Goal: Information Seeking & Learning: Learn about a topic

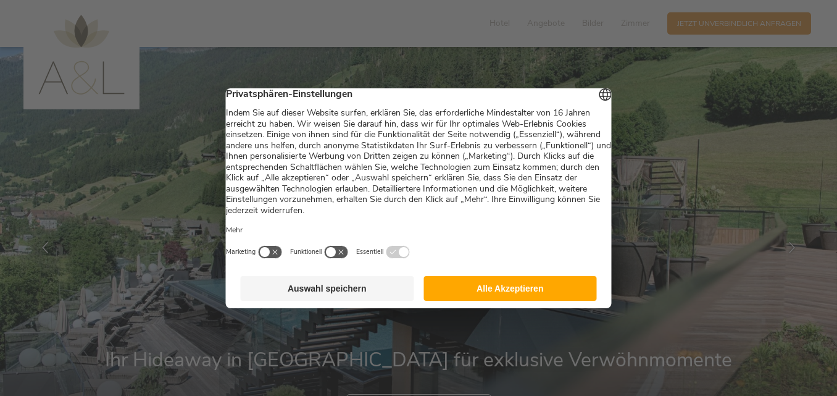
click at [496, 288] on button "Alle Akzeptieren" at bounding box center [511, 288] width 174 height 25
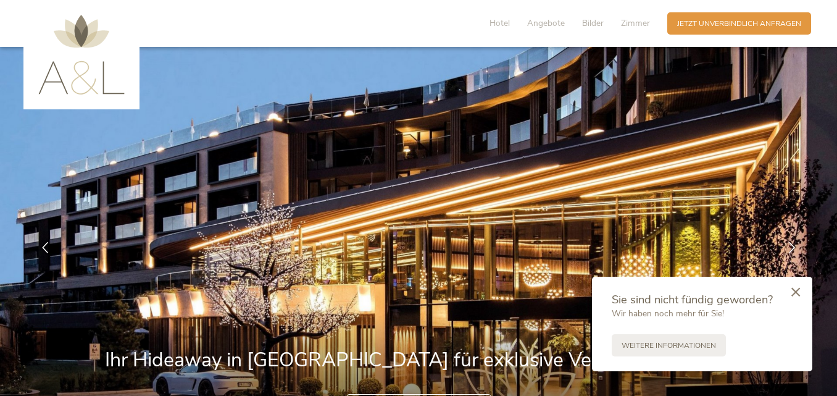
click at [792, 295] on icon at bounding box center [796, 291] width 9 height 9
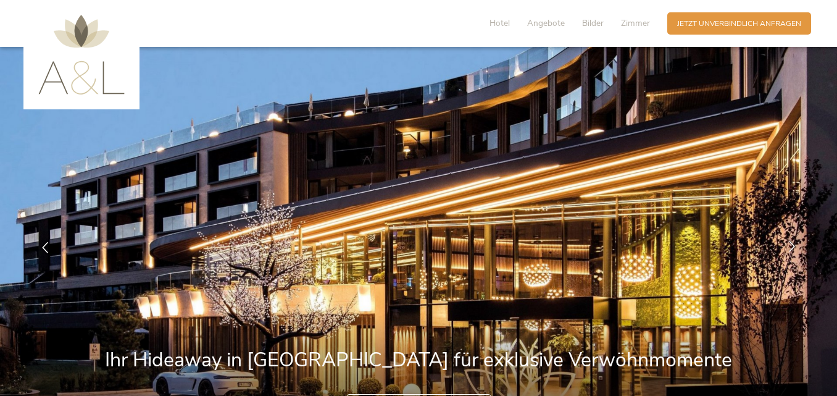
click at [788, 248] on icon at bounding box center [792, 246] width 11 height 11
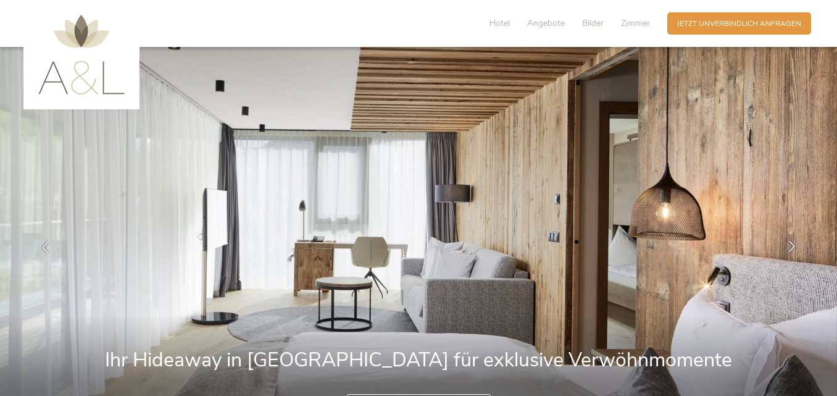
click at [788, 248] on icon at bounding box center [792, 246] width 11 height 11
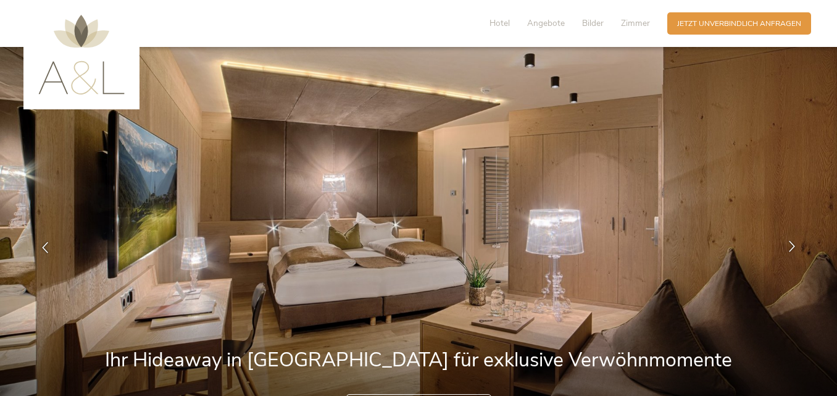
click at [788, 248] on icon at bounding box center [792, 246] width 11 height 11
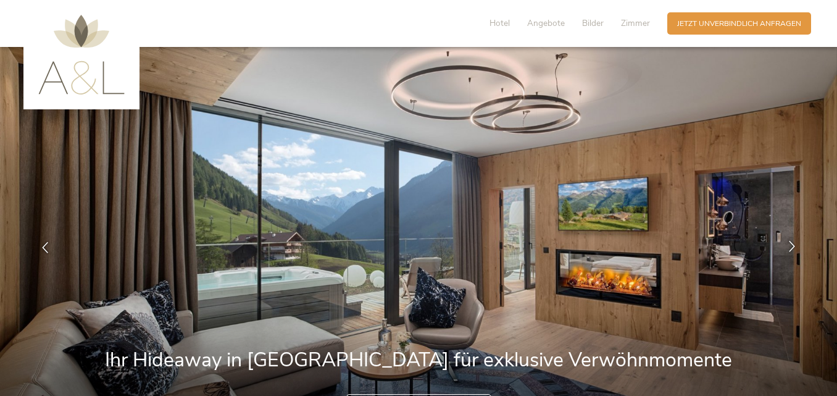
click at [788, 248] on icon at bounding box center [792, 246] width 11 height 11
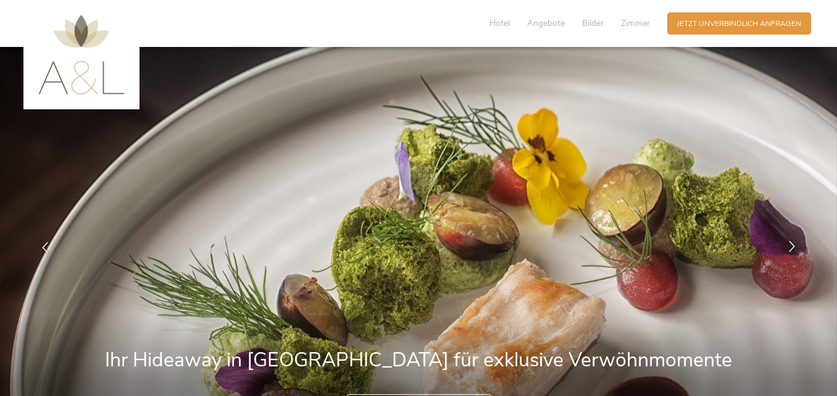
click at [788, 248] on icon at bounding box center [792, 246] width 11 height 11
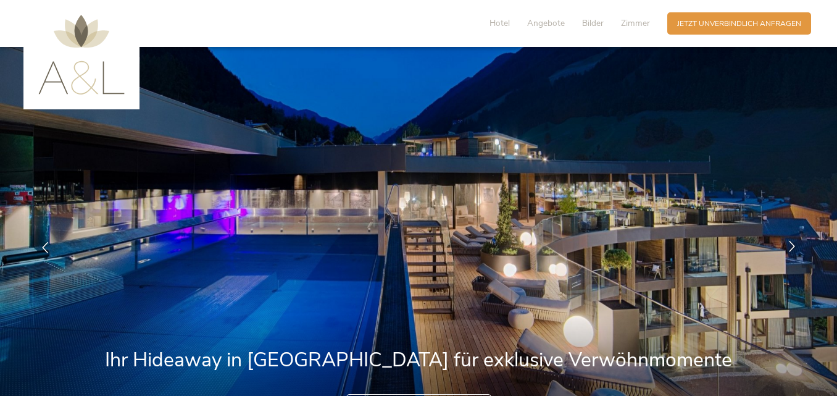
click at [788, 248] on icon at bounding box center [792, 246] width 11 height 11
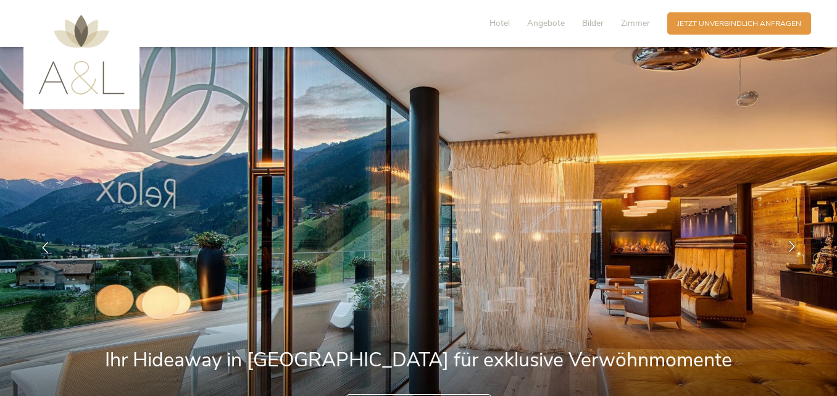
click at [788, 248] on icon at bounding box center [792, 246] width 11 height 11
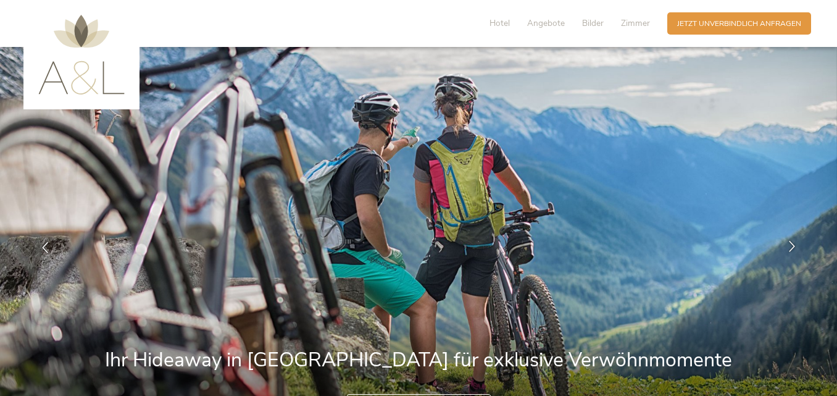
click at [788, 248] on icon at bounding box center [792, 246] width 11 height 11
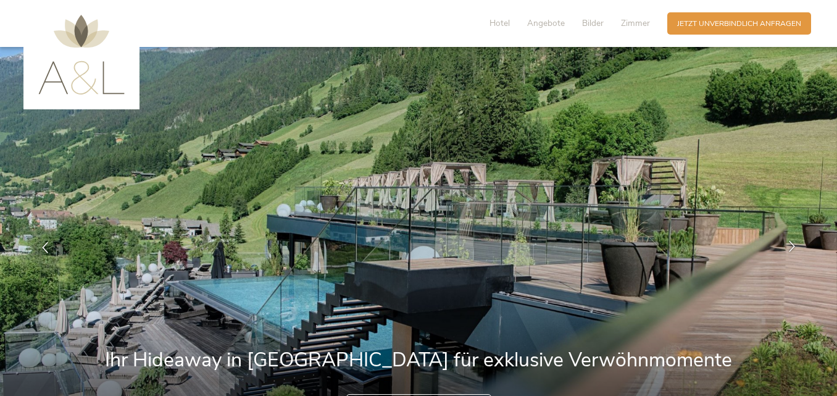
click at [788, 248] on icon at bounding box center [792, 246] width 11 height 11
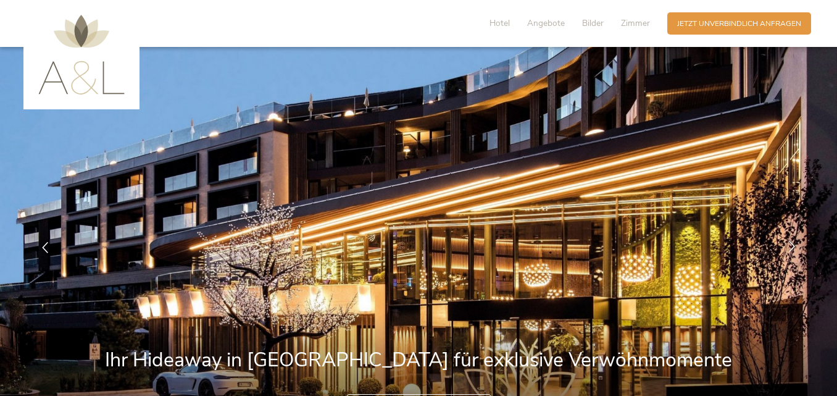
click at [788, 248] on icon at bounding box center [792, 246] width 11 height 11
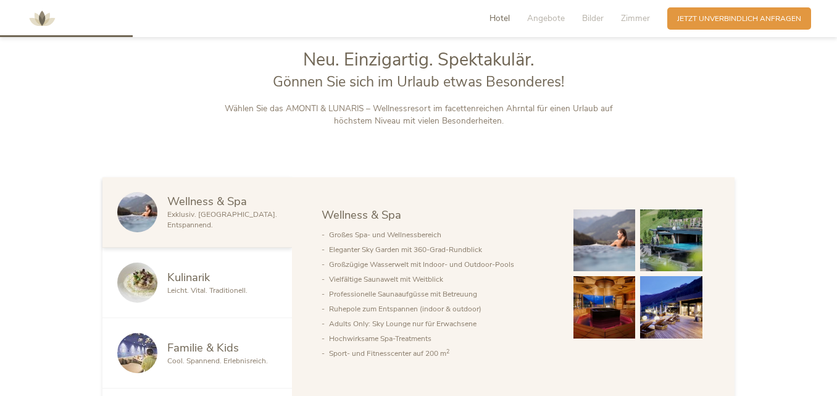
scroll to position [556, 0]
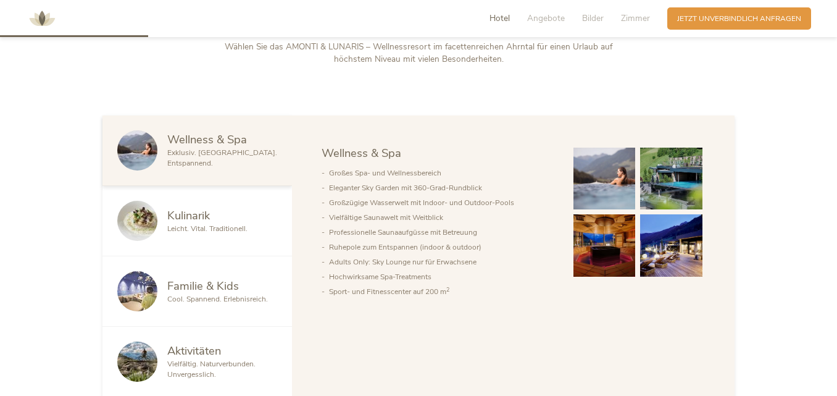
click at [662, 174] on img at bounding box center [671, 179] width 62 height 62
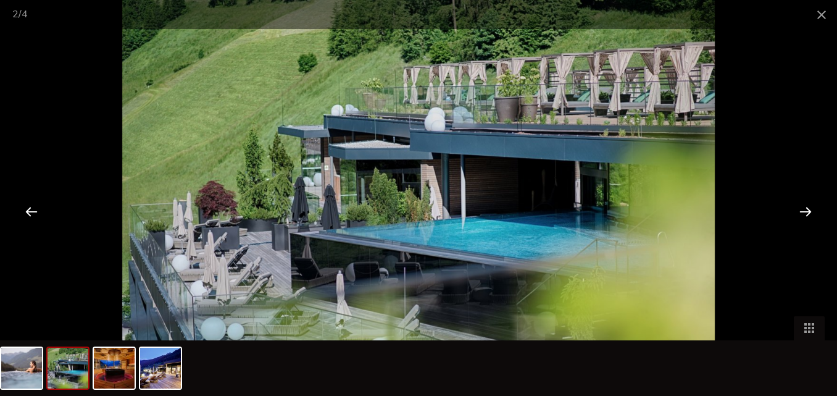
click at [809, 207] on div at bounding box center [806, 211] width 38 height 38
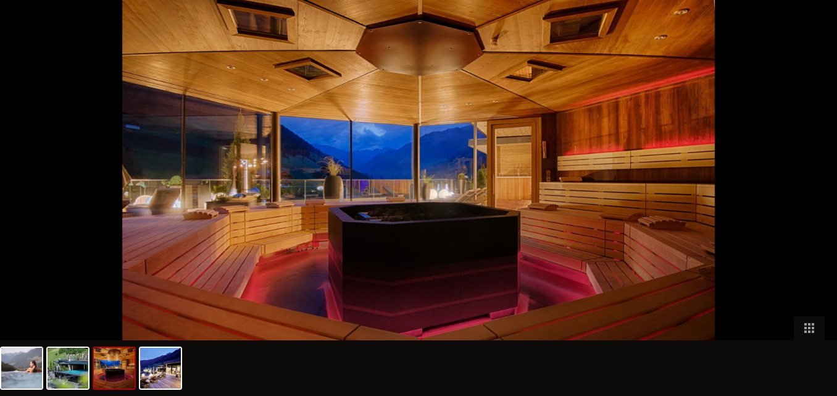
click at [809, 207] on div at bounding box center [812, 211] width 38 height 38
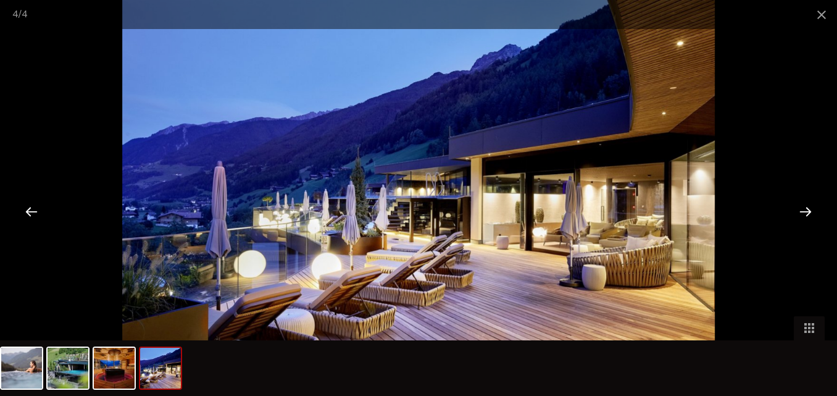
click at [809, 207] on div at bounding box center [806, 211] width 38 height 38
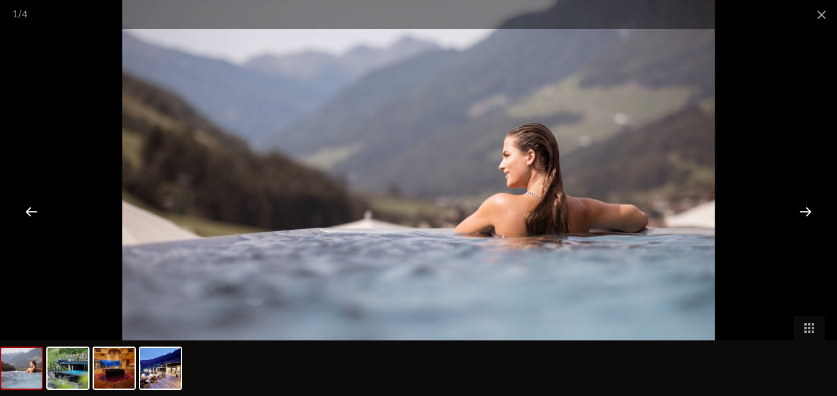
click at [809, 207] on div at bounding box center [806, 211] width 38 height 38
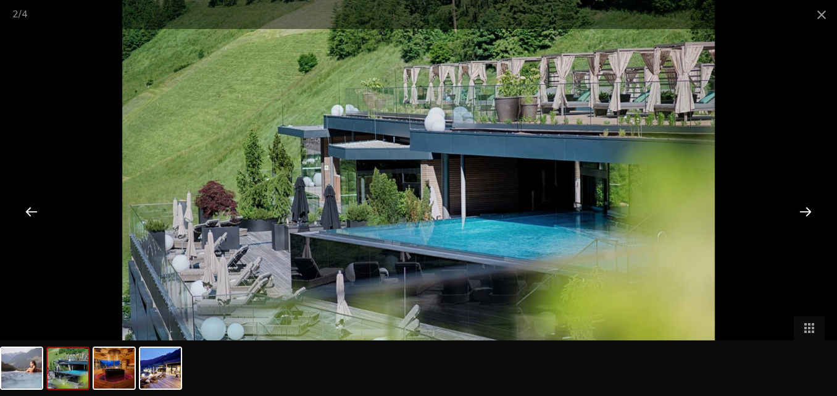
click at [809, 207] on div at bounding box center [806, 211] width 38 height 38
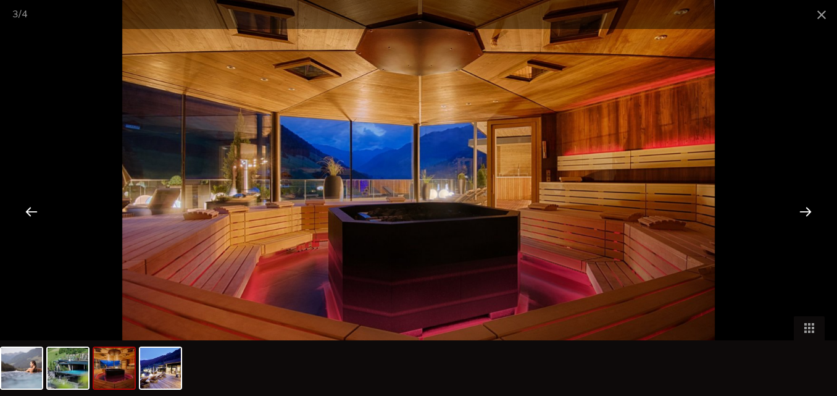
click at [809, 207] on div at bounding box center [806, 211] width 38 height 38
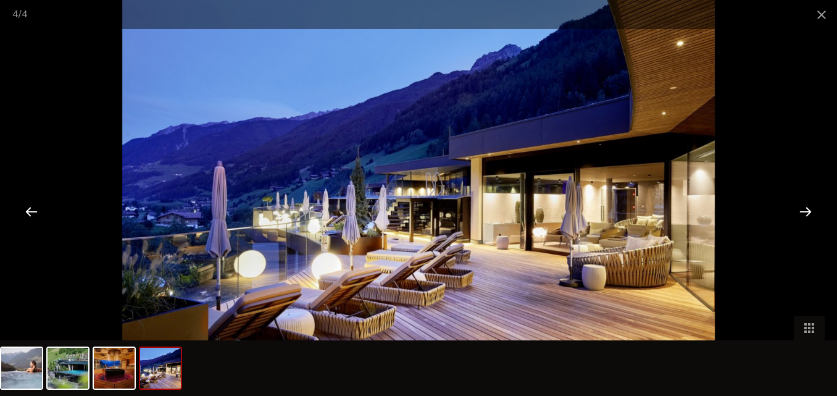
click at [808, 215] on div at bounding box center [806, 211] width 38 height 38
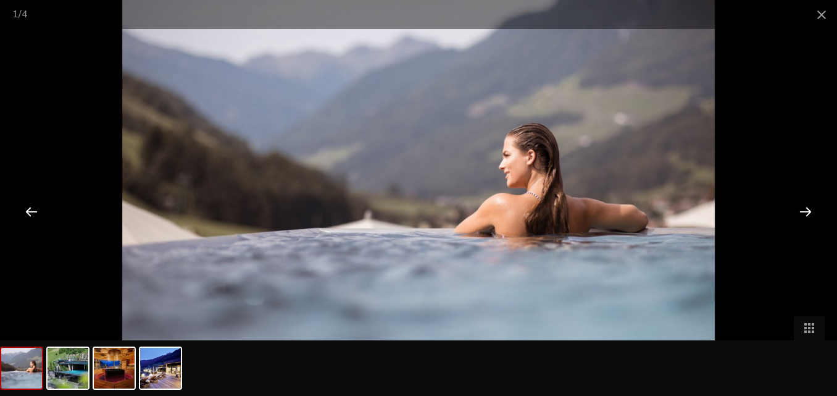
click at [801, 213] on div at bounding box center [806, 211] width 38 height 38
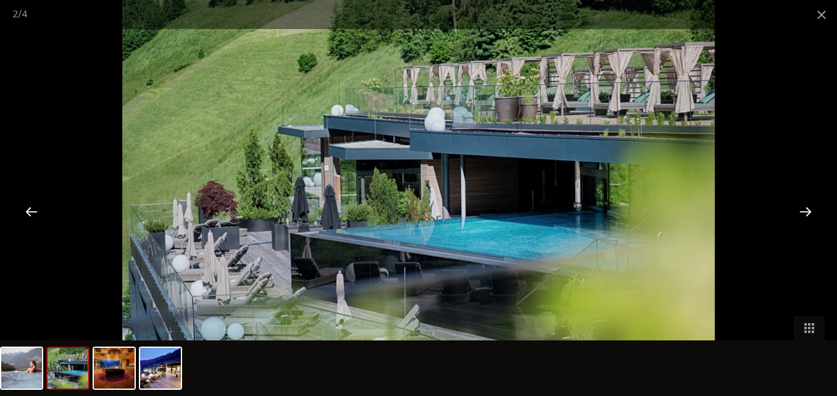
scroll to position [247, 0]
click at [821, 15] on span at bounding box center [821, 14] width 31 height 29
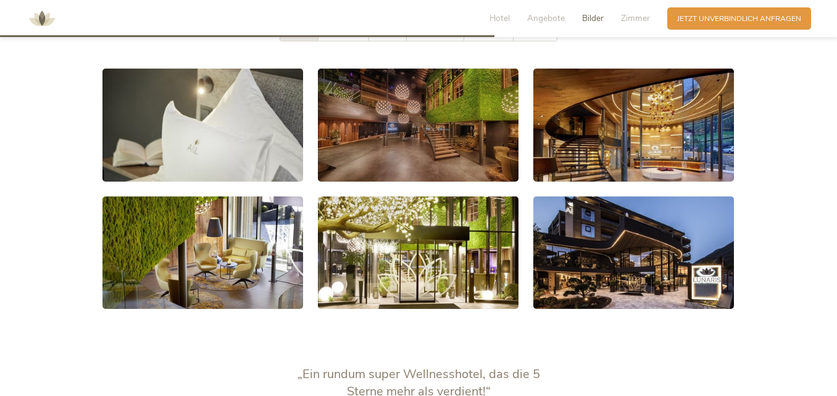
scroll to position [1853, 0]
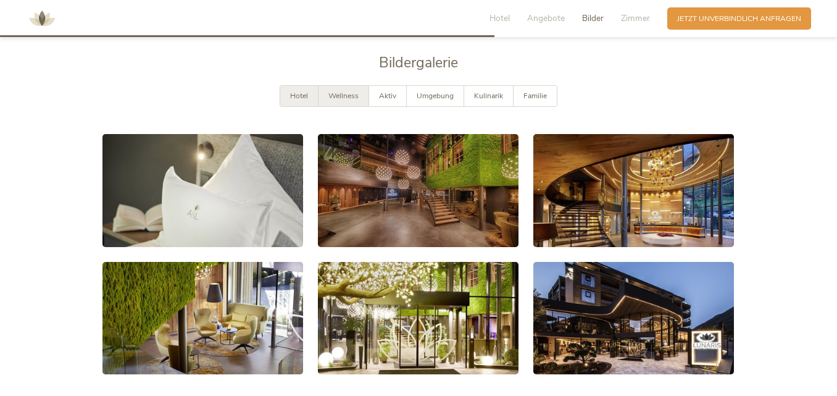
click at [341, 91] on span "Wellness" at bounding box center [344, 96] width 30 height 10
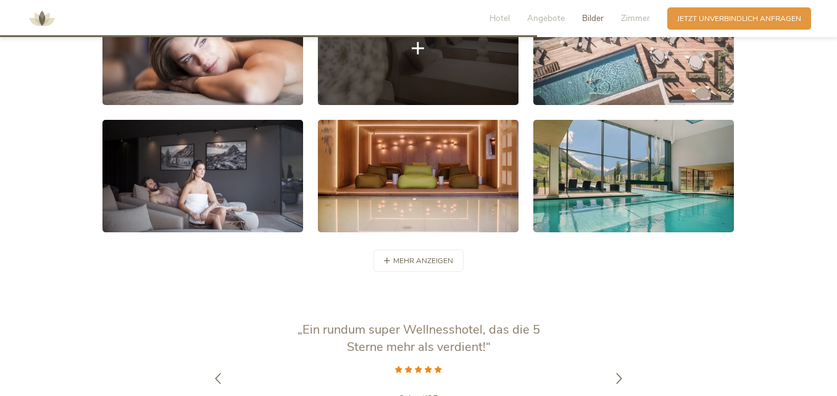
scroll to position [2038, 0]
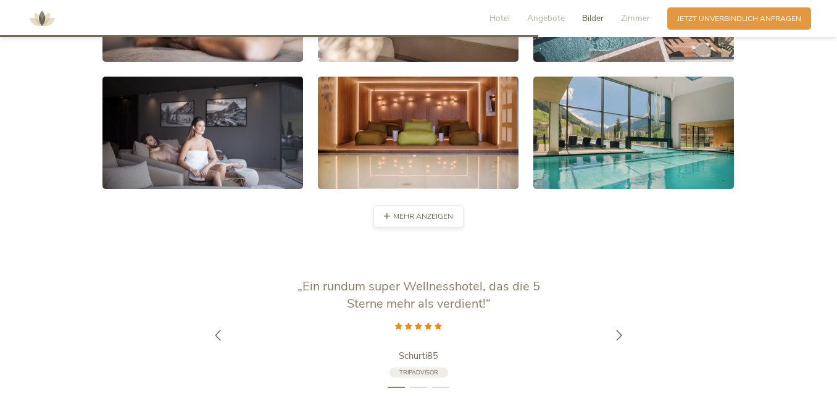
click at [409, 205] on div "mehr anzeigen weniger anzeigen" at bounding box center [419, 216] width 90 height 22
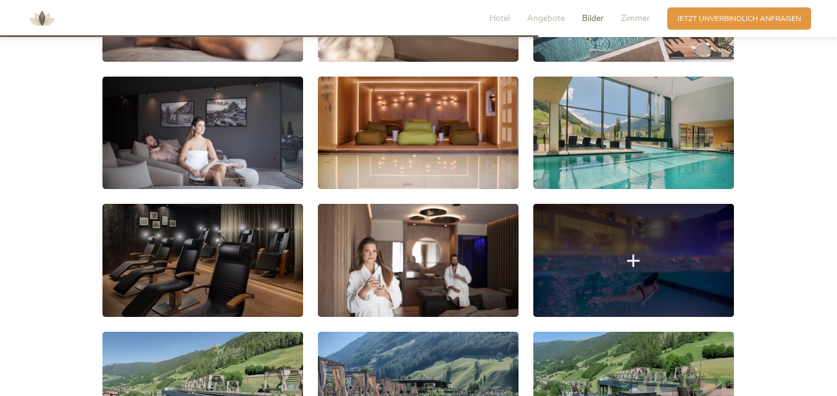
click at [634, 254] on icon at bounding box center [633, 260] width 12 height 12
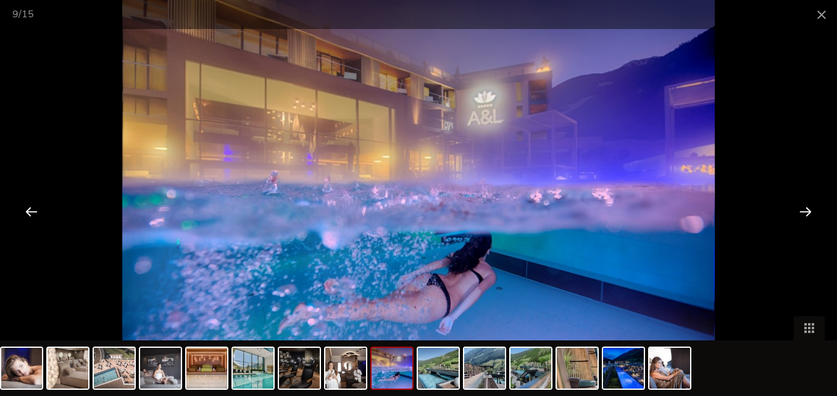
click at [808, 209] on div at bounding box center [806, 211] width 38 height 38
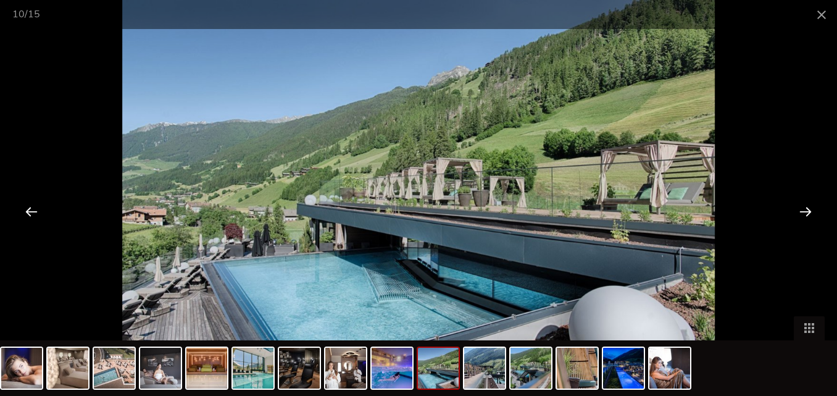
click at [808, 209] on div at bounding box center [806, 211] width 38 height 38
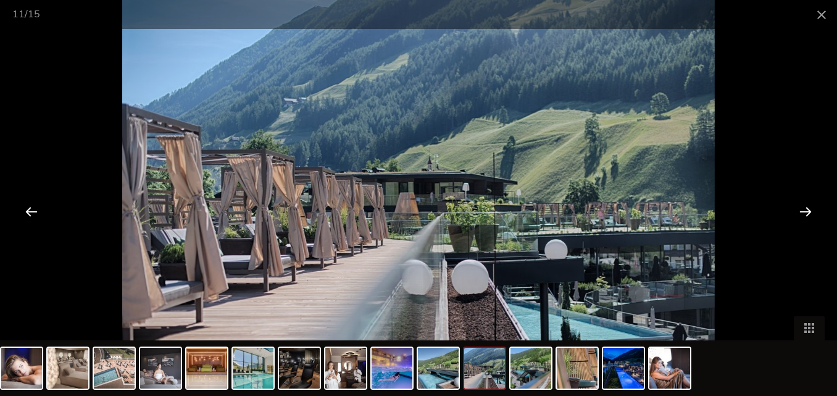
click at [808, 209] on div at bounding box center [806, 211] width 38 height 38
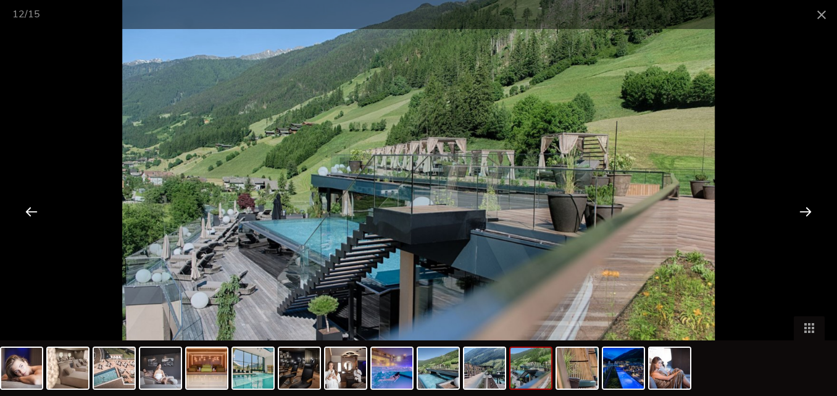
click at [808, 209] on div at bounding box center [806, 211] width 38 height 38
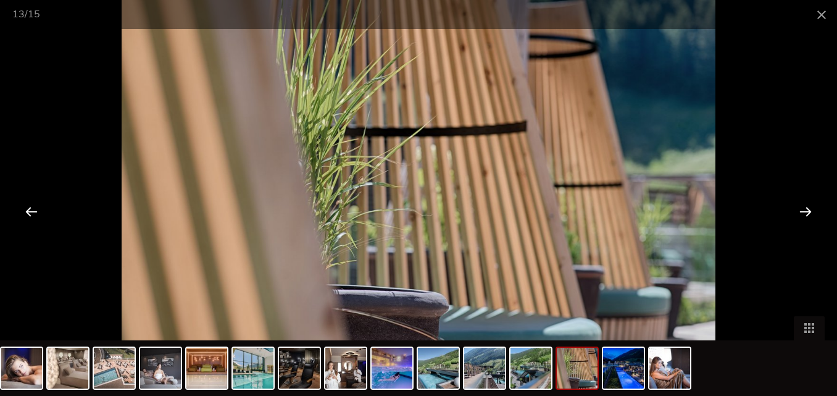
click at [808, 209] on div at bounding box center [806, 211] width 38 height 38
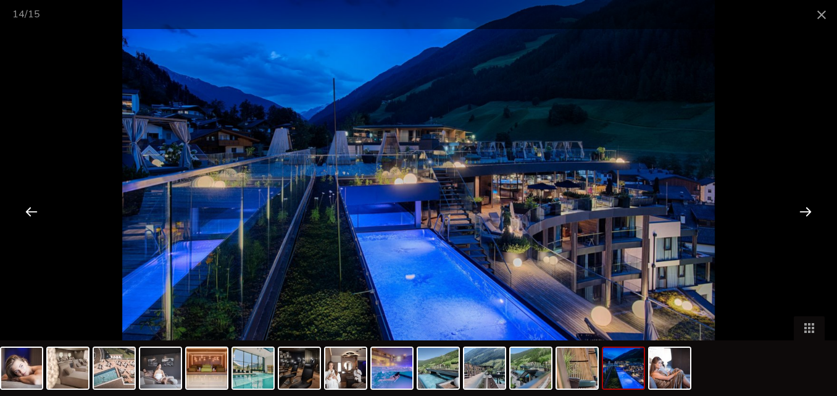
click at [808, 209] on div at bounding box center [806, 211] width 38 height 38
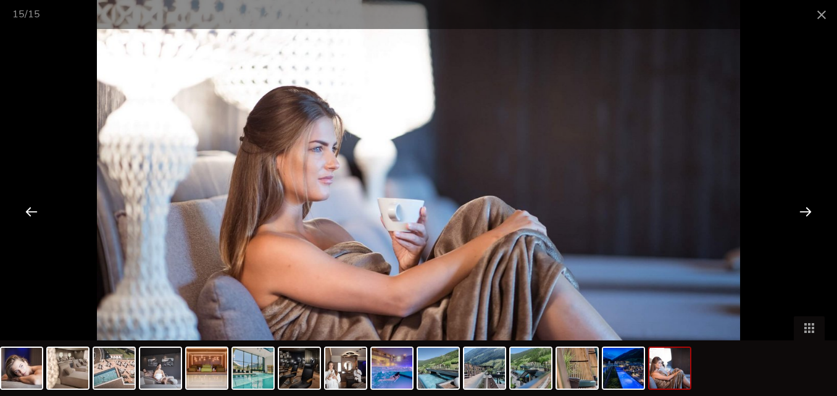
click at [808, 209] on div at bounding box center [806, 211] width 38 height 38
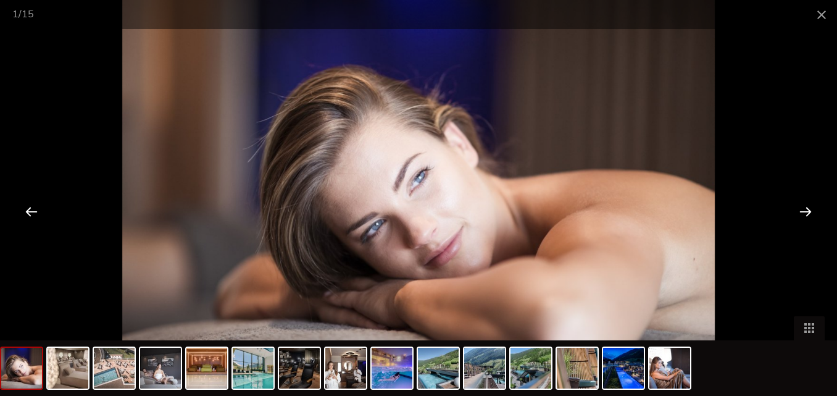
click at [808, 209] on div at bounding box center [806, 211] width 38 height 38
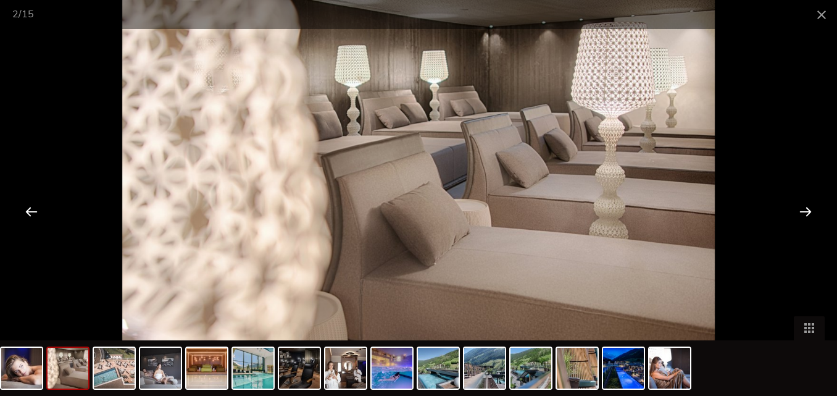
click at [808, 208] on div at bounding box center [806, 211] width 38 height 38
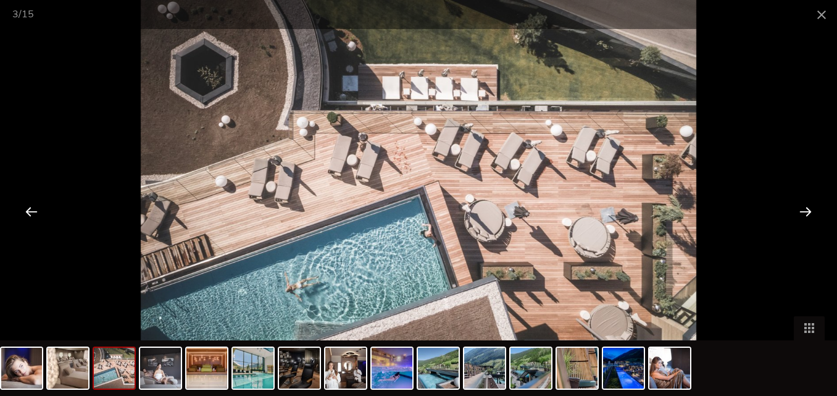
click at [808, 208] on div at bounding box center [806, 211] width 38 height 38
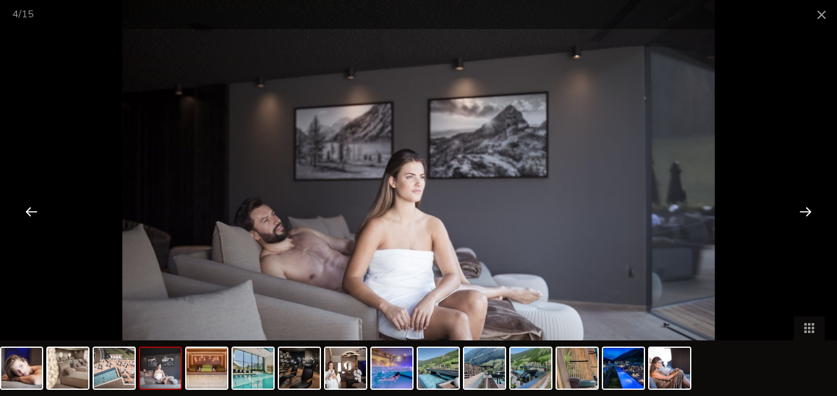
click at [808, 208] on div at bounding box center [806, 211] width 38 height 38
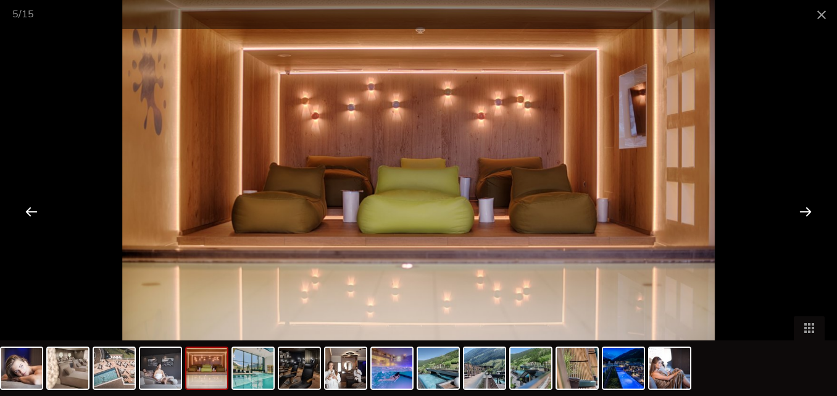
click at [808, 207] on div at bounding box center [806, 211] width 38 height 38
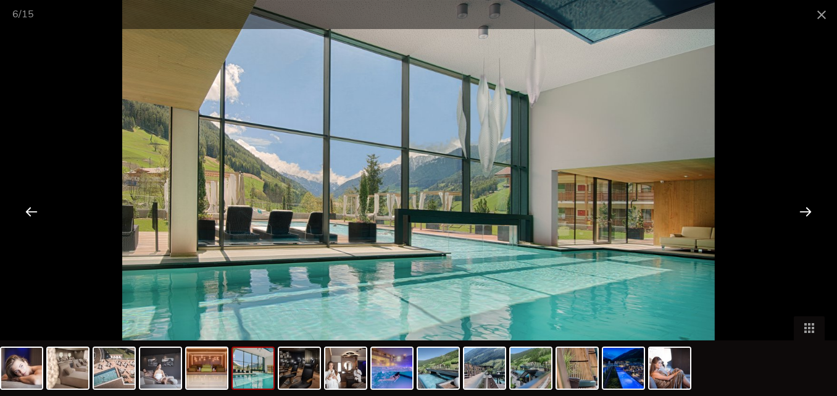
click at [808, 207] on div at bounding box center [806, 211] width 38 height 38
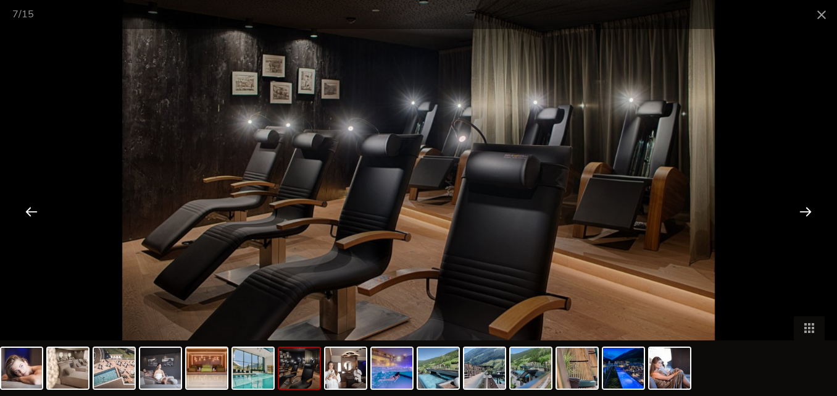
click at [30, 212] on div at bounding box center [31, 211] width 38 height 38
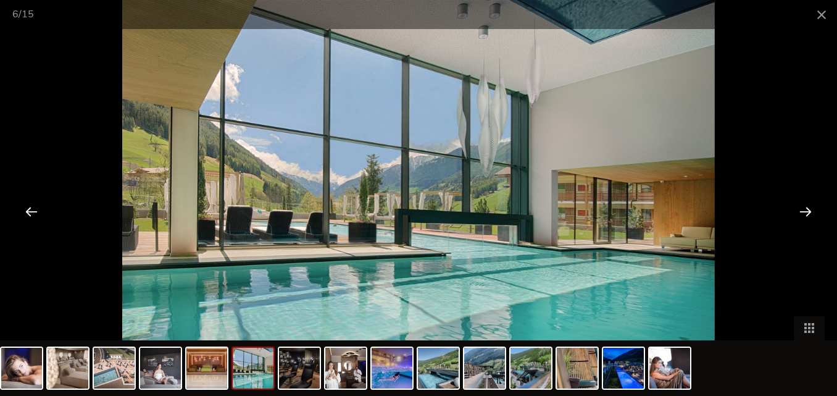
click at [804, 212] on div at bounding box center [806, 211] width 38 height 38
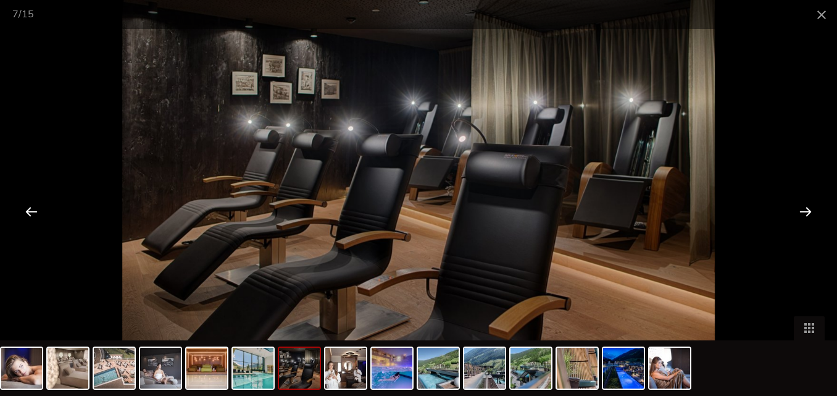
click at [804, 212] on div at bounding box center [806, 211] width 38 height 38
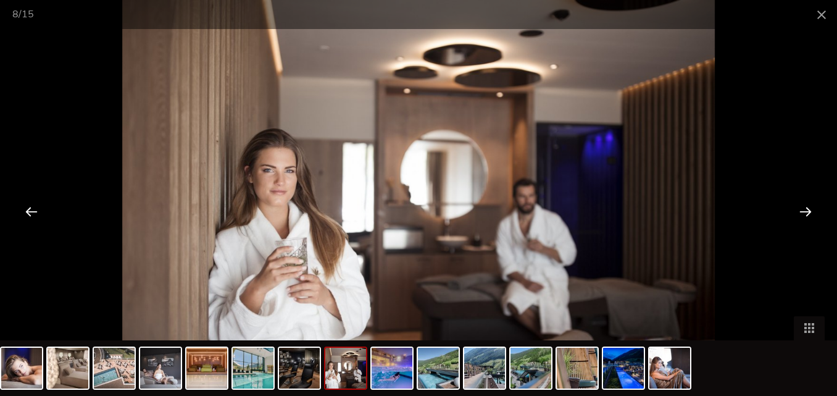
click at [804, 212] on div at bounding box center [806, 211] width 38 height 38
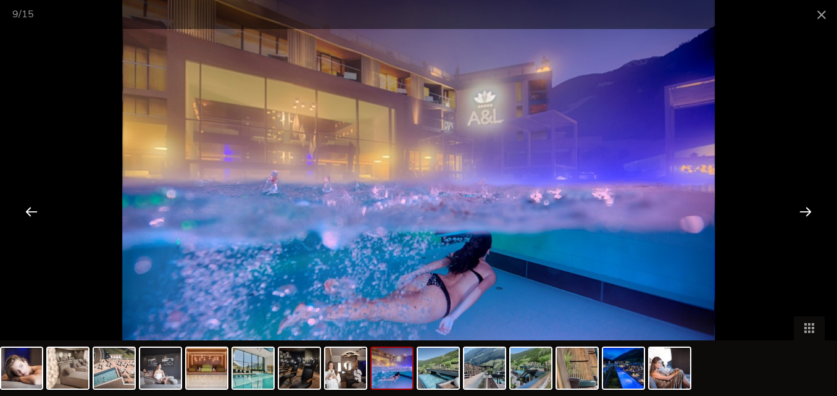
click at [804, 212] on div at bounding box center [806, 211] width 38 height 38
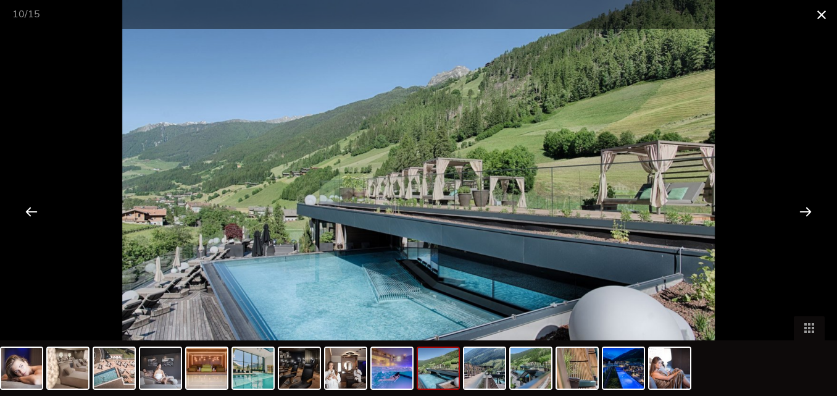
click at [824, 9] on span at bounding box center [821, 14] width 31 height 29
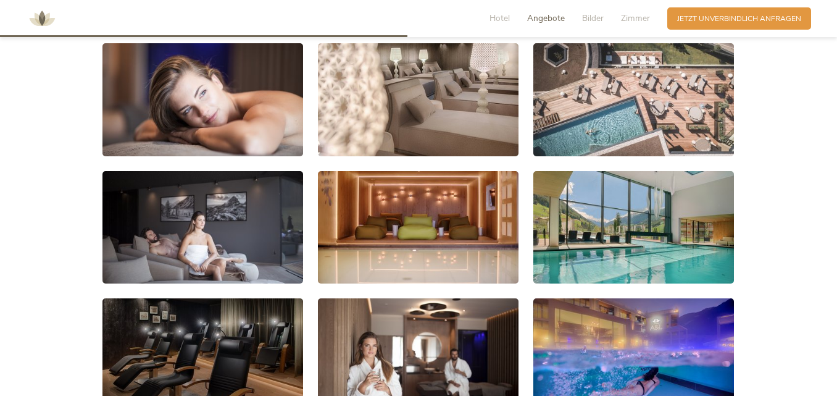
scroll to position [1729, 0]
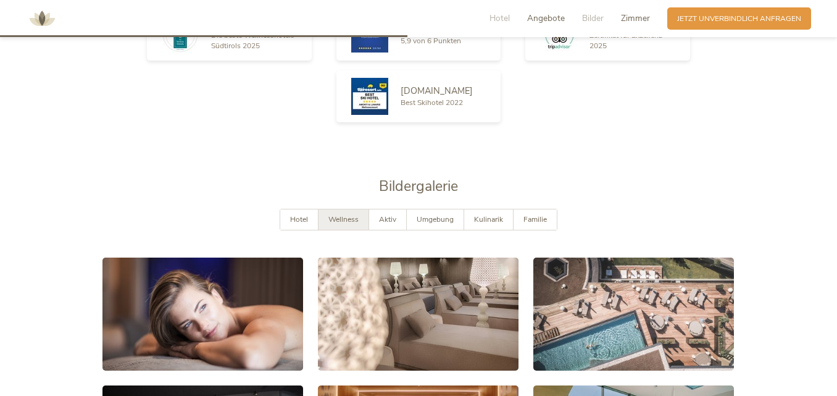
click at [632, 15] on span "Zimmer" at bounding box center [635, 18] width 29 height 12
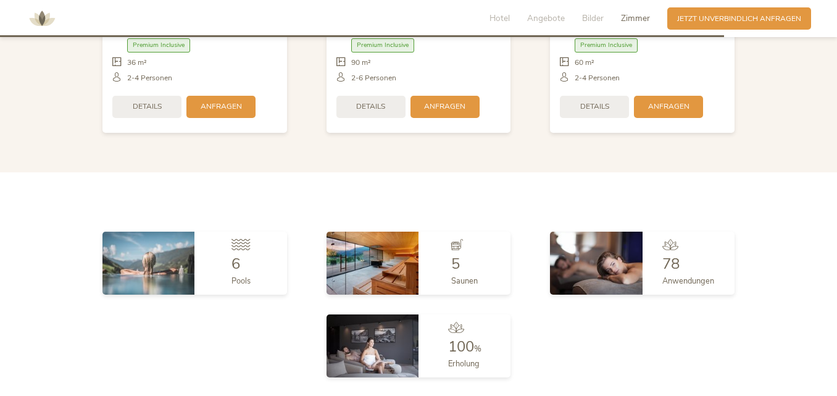
scroll to position [3167, 0]
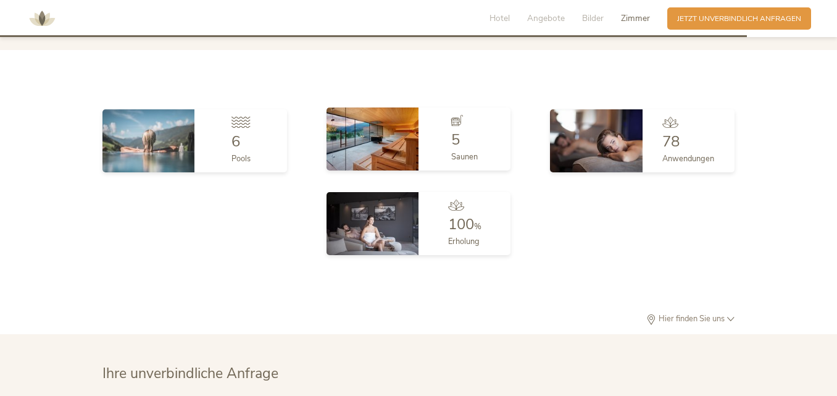
click at [399, 132] on img at bounding box center [373, 138] width 92 height 63
click at [453, 115] on icon at bounding box center [456, 120] width 11 height 11
click at [460, 151] on span "Saunen" at bounding box center [464, 156] width 27 height 11
click at [394, 121] on img at bounding box center [373, 138] width 92 height 63
click at [486, 122] on div "5 Saunen" at bounding box center [465, 138] width 92 height 63
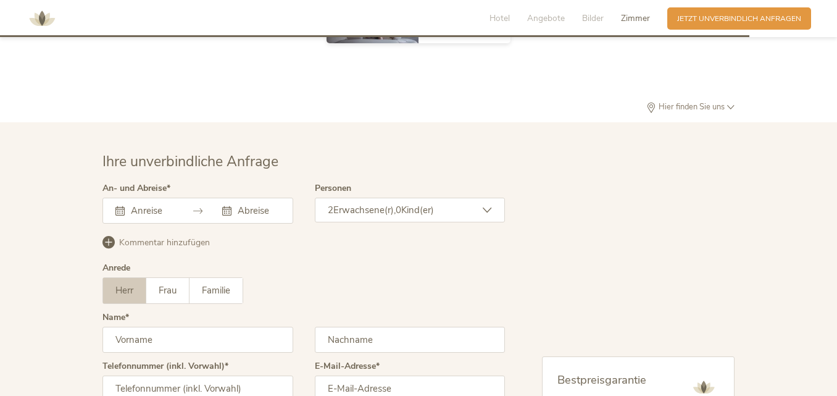
scroll to position [3180, 0]
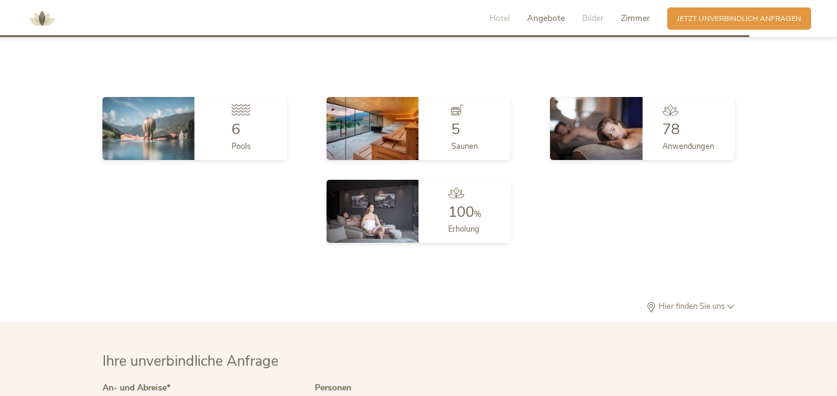
click at [555, 21] on span "Angebote" at bounding box center [546, 18] width 38 height 12
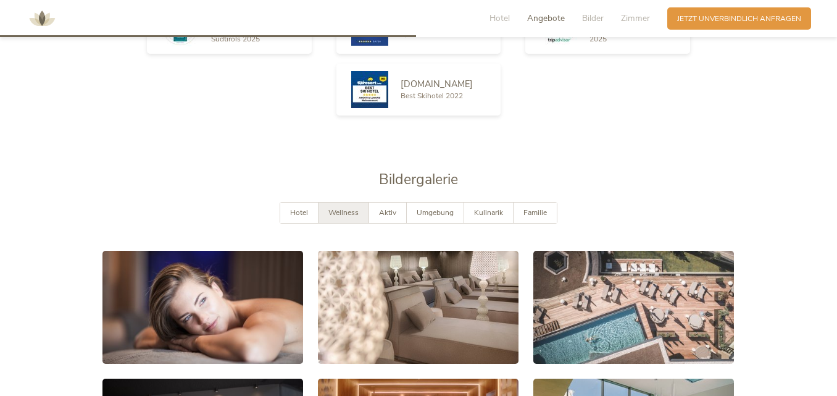
scroll to position [1791, 0]
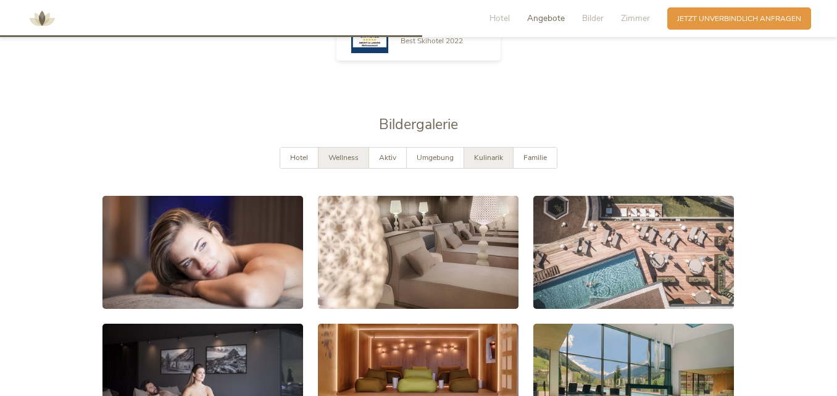
click at [487, 153] on span "Kulinarik" at bounding box center [488, 158] width 29 height 10
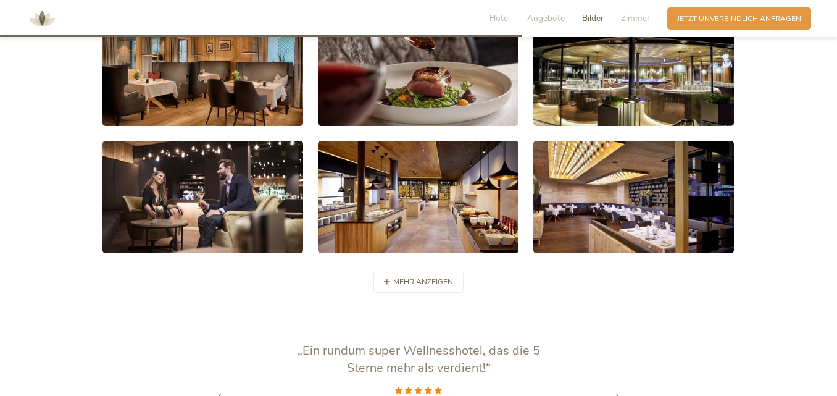
scroll to position [1976, 0]
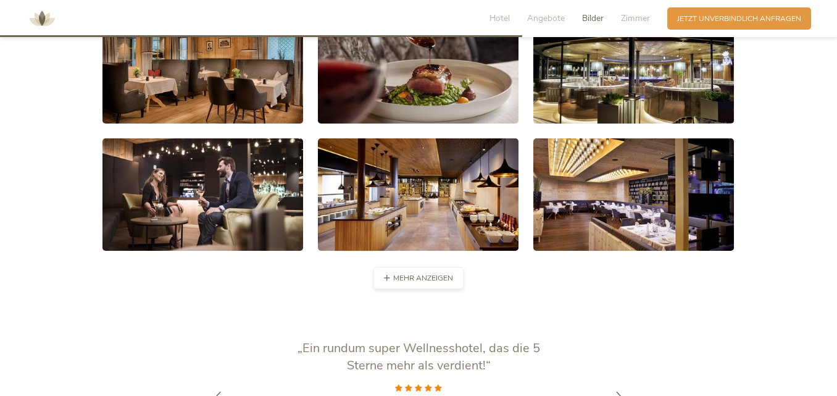
click at [422, 273] on span "mehr anzeigen" at bounding box center [423, 278] width 60 height 10
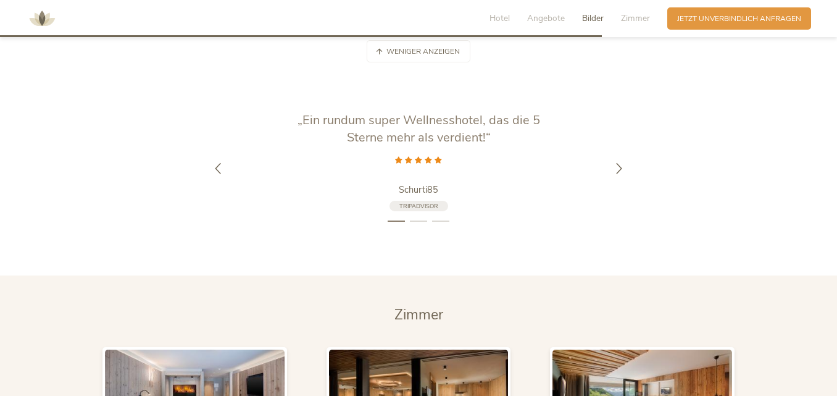
scroll to position [2285, 0]
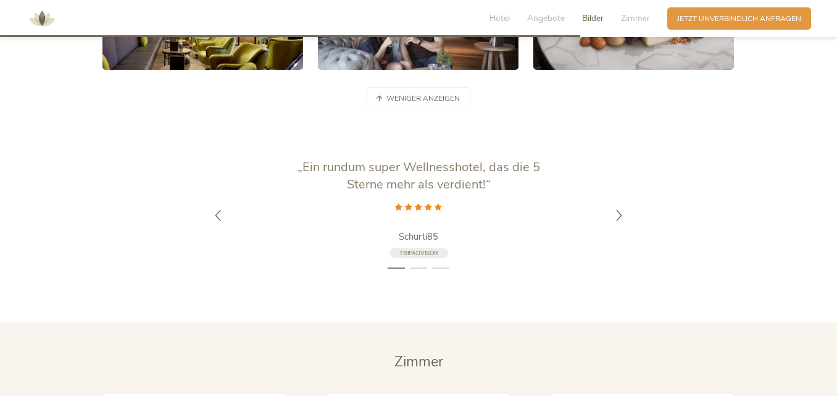
click at [412, 263] on li "2" at bounding box center [418, 268] width 17 height 10
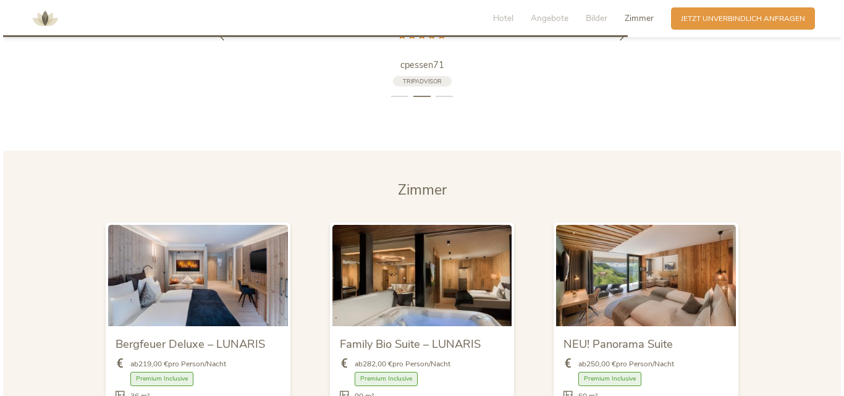
scroll to position [2594, 0]
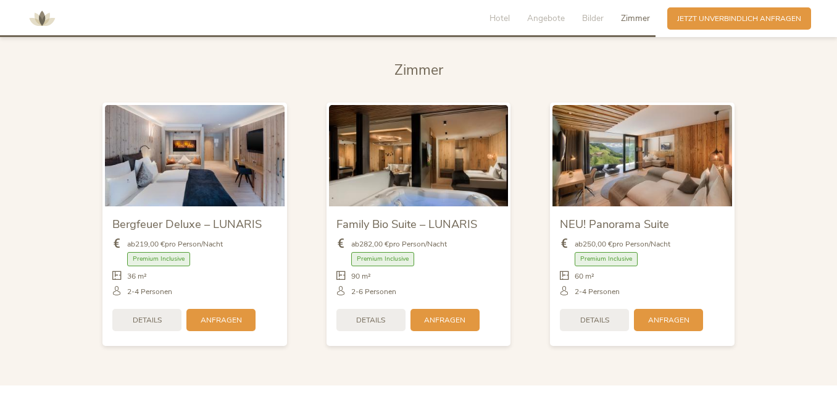
drag, startPoint x: 821, startPoint y: 223, endPoint x: 790, endPoint y: 214, distance: 32.2
click at [790, 214] on section "Zimmer Zimmer Bergfeuer Deluxe – LUNARIS ab 219,00 € pro Person/Nacht Premium I…" at bounding box center [418, 208] width 837 height 355
click at [67, 215] on section "Zimmer Zimmer Bergfeuer Deluxe – LUNARIS ab 219,00 € pro Person/Nacht Premium I…" at bounding box center [418, 208] width 837 height 355
click at [161, 314] on span "Details" at bounding box center [147, 319] width 29 height 10
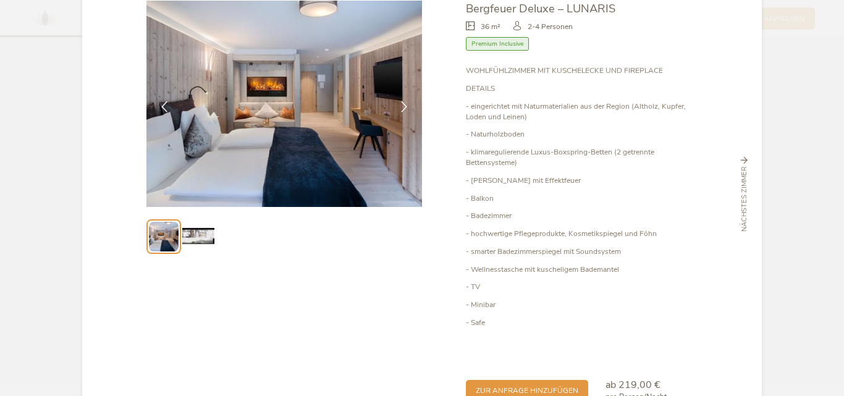
scroll to position [130, 0]
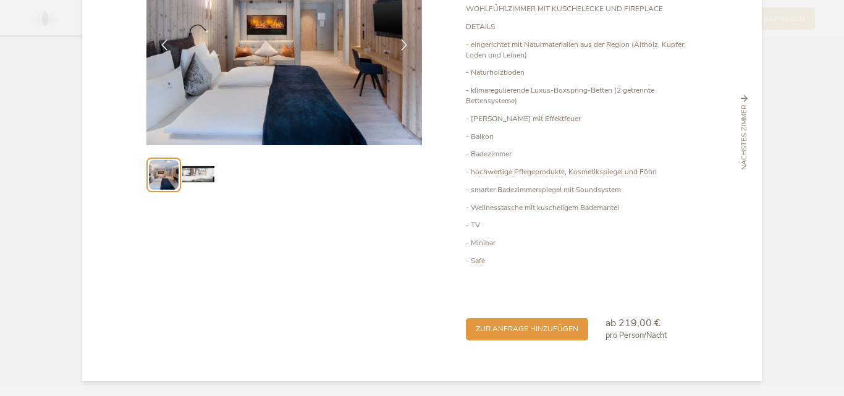
click at [201, 175] on img at bounding box center [197, 174] width 31 height 31
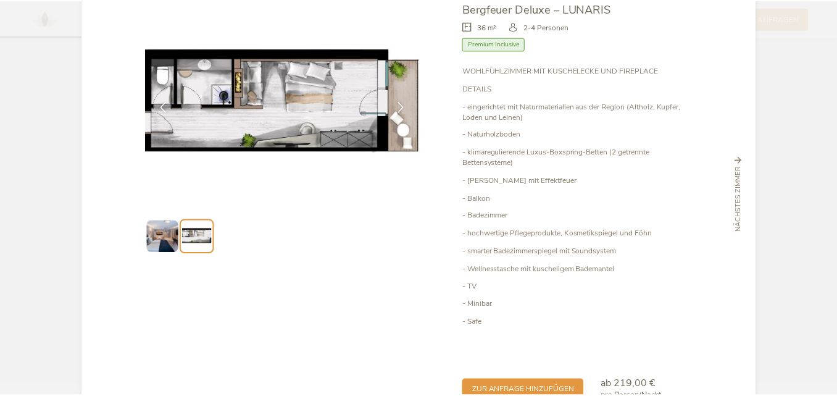
scroll to position [0, 0]
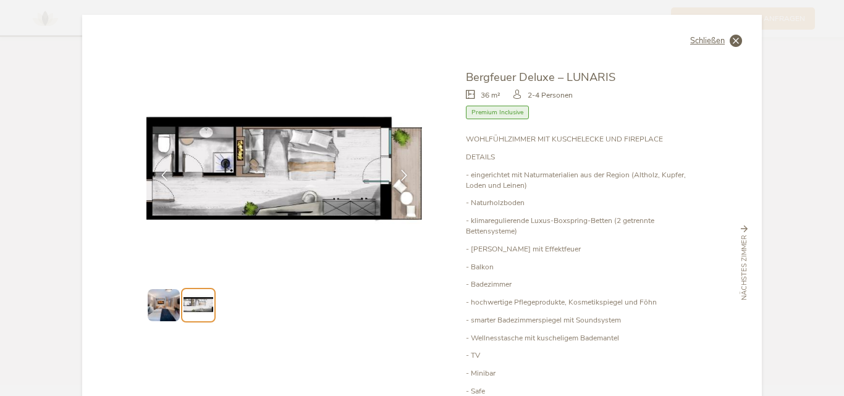
click at [735, 41] on icon at bounding box center [735, 41] width 12 height 12
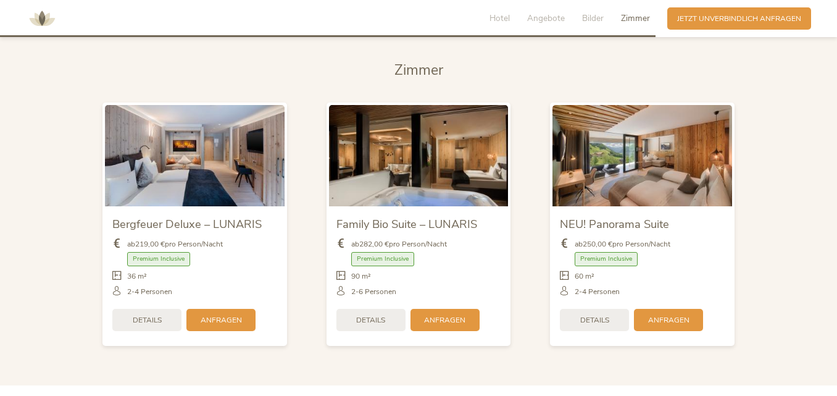
click at [635, 19] on span "Zimmer" at bounding box center [635, 18] width 29 height 12
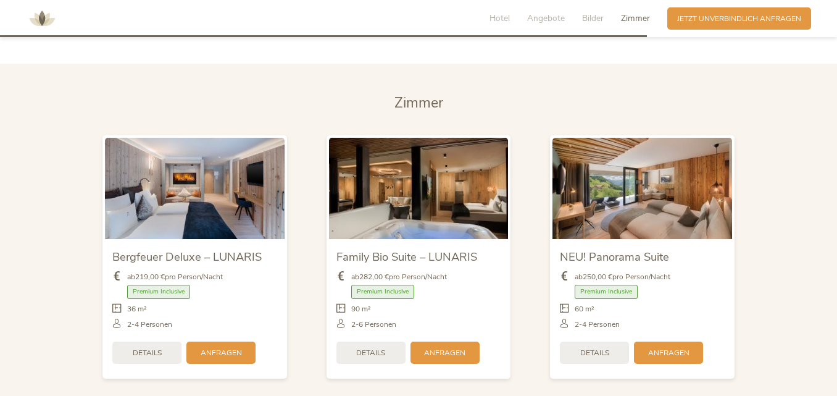
scroll to position [2559, 0]
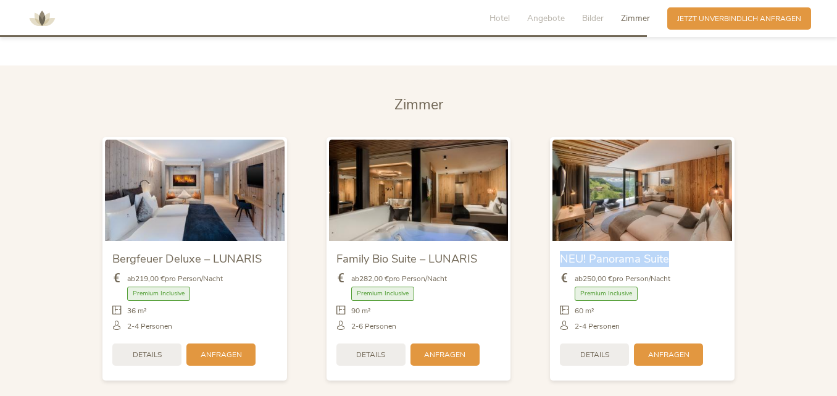
drag, startPoint x: 793, startPoint y: 232, endPoint x: 710, endPoint y: 179, distance: 98.8
click at [710, 179] on section "Zimmer Zimmer Bergfeuer Deluxe – LUNARIS ab 219,00 € pro Person/Nacht Premium I…" at bounding box center [418, 242] width 837 height 355
click at [772, 125] on section "Zimmer Zimmer Bergfeuer Deluxe – LUNARIS ab 219,00 € pro Person/Nacht Premium I…" at bounding box center [418, 242] width 837 height 355
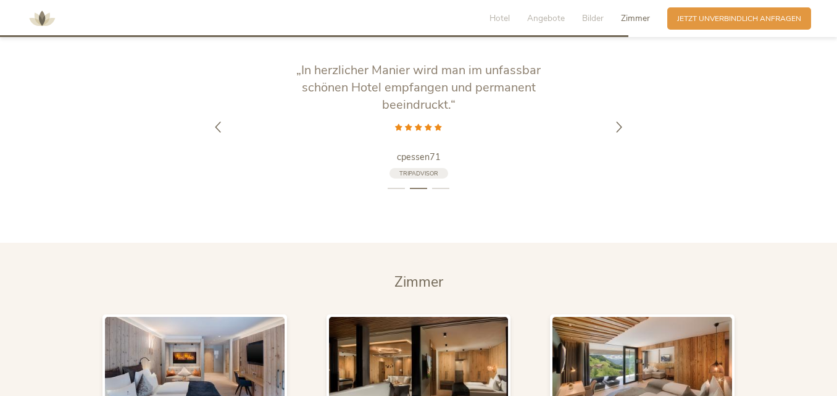
scroll to position [2374, 0]
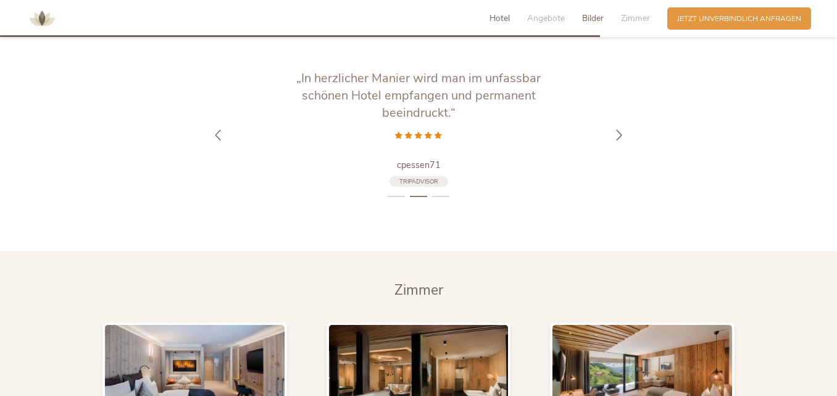
click at [498, 20] on span "Hotel" at bounding box center [500, 18] width 20 height 12
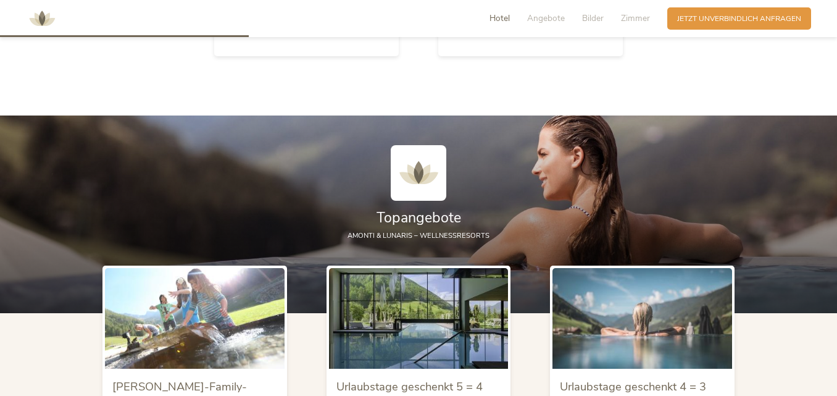
scroll to position [534, 0]
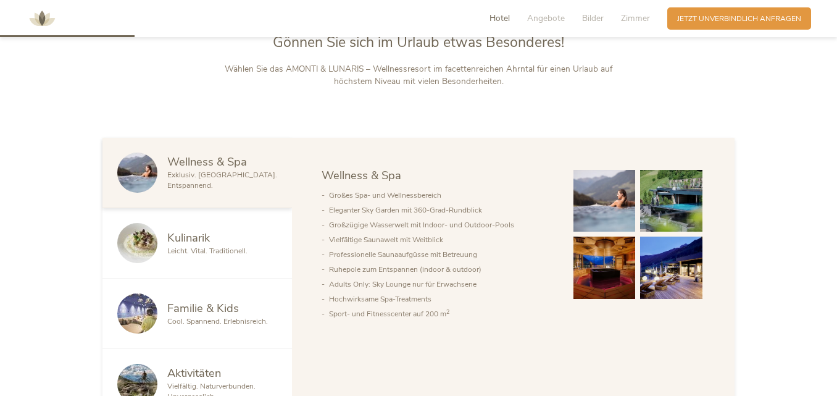
click at [40, 18] on img at bounding box center [41, 18] width 37 height 37
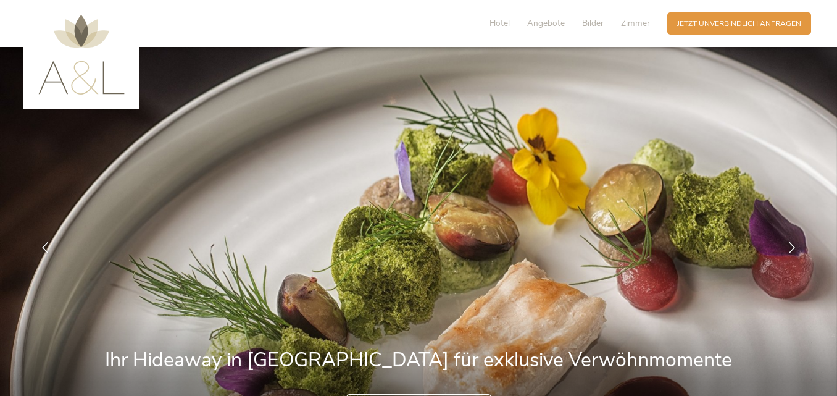
click at [113, 83] on img at bounding box center [81, 55] width 86 height 80
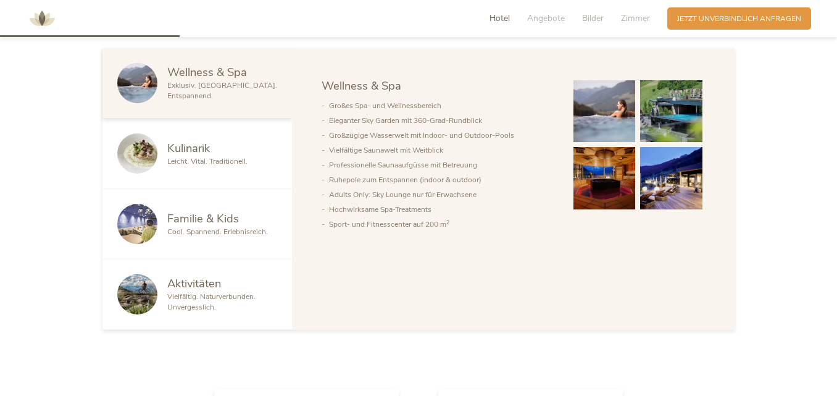
scroll to position [679, 0]
